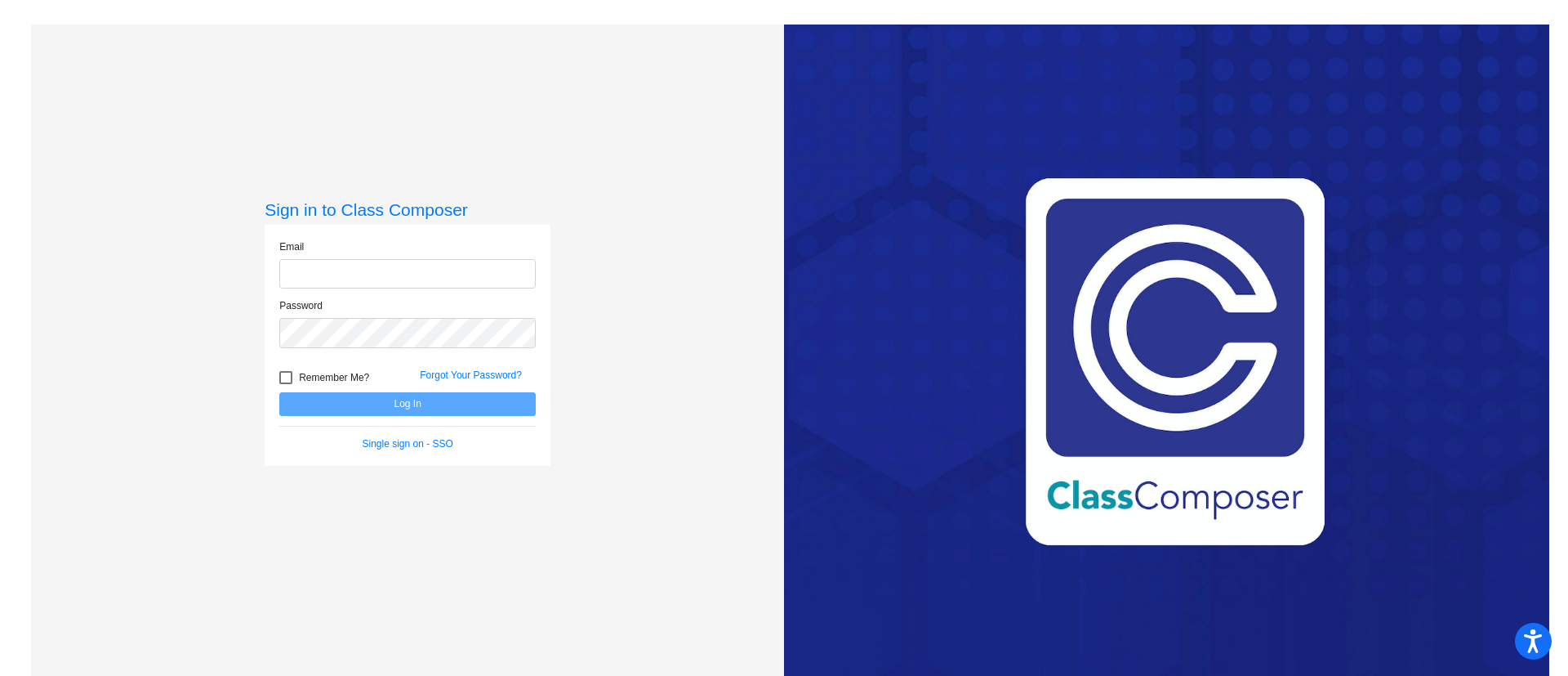
type input "[EMAIL_ADDRESS][DOMAIN_NAME]"
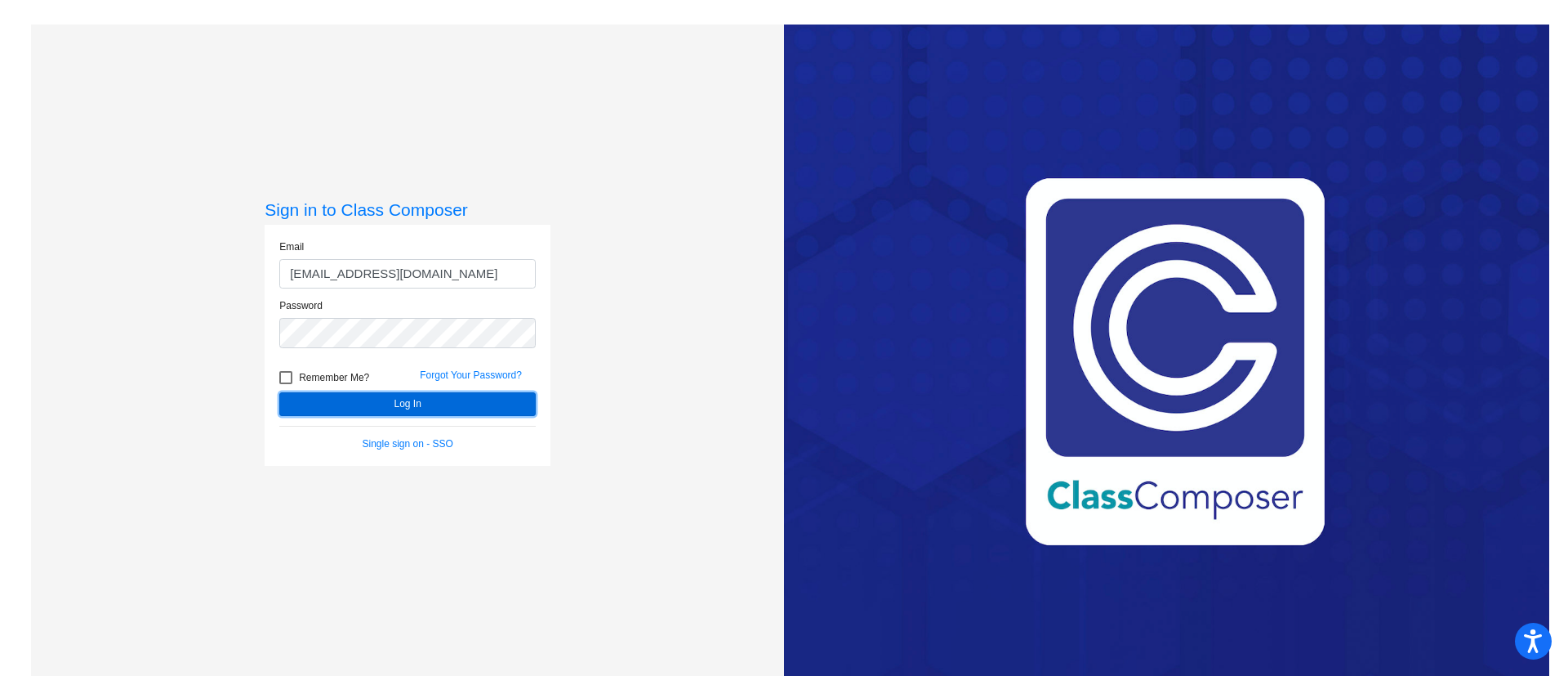
click at [408, 405] on button "Log In" at bounding box center [407, 404] width 257 height 23
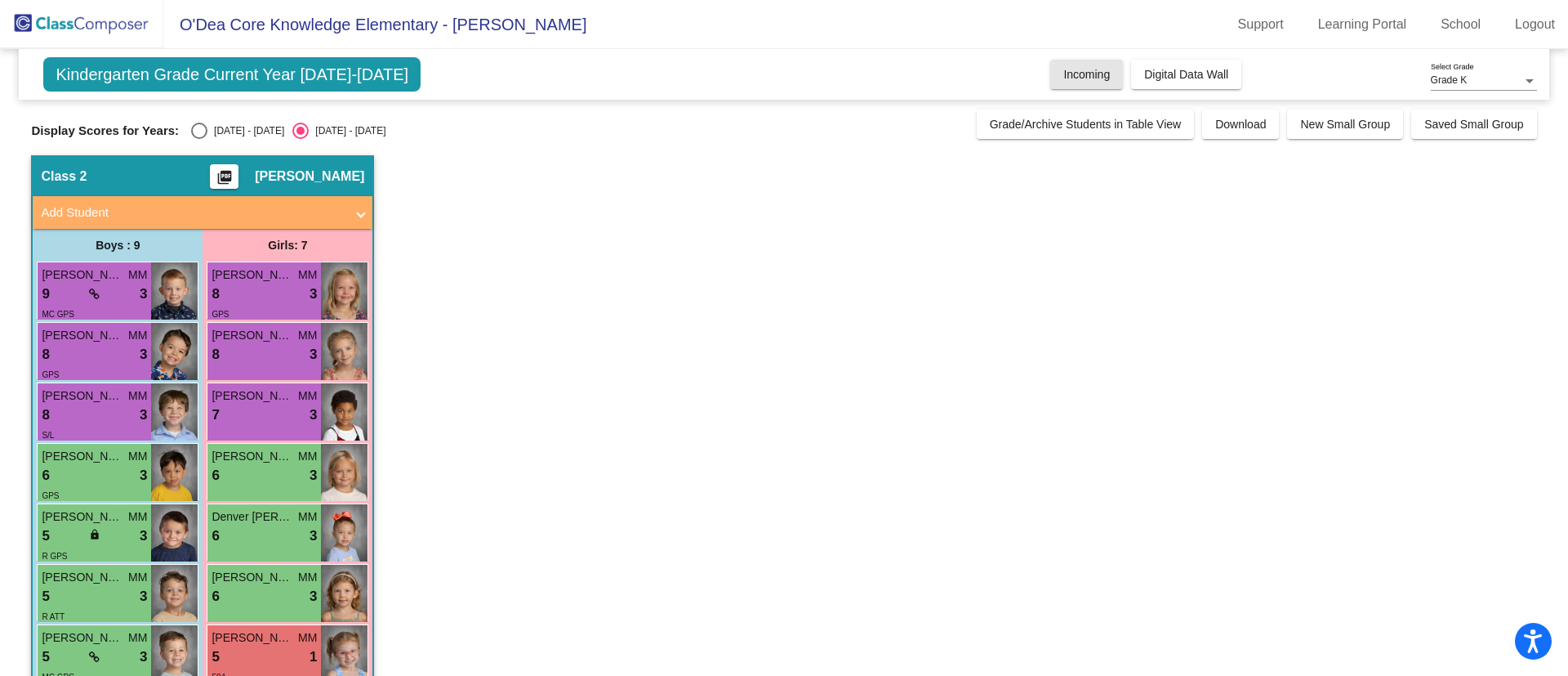
click at [1072, 79] on span "Incoming" at bounding box center [1087, 73] width 47 height 13
